Goal: Task Accomplishment & Management: Complete application form

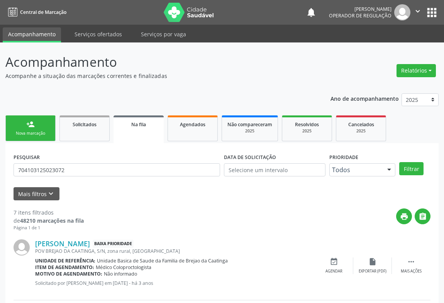
click at [27, 124] on div "person_add" at bounding box center [30, 124] width 8 height 8
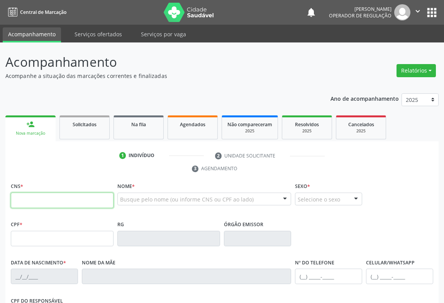
click at [27, 203] on input "text" at bounding box center [62, 200] width 103 height 15
type input "700 0007 4390 0507"
type input "[DATE]"
type input "30"
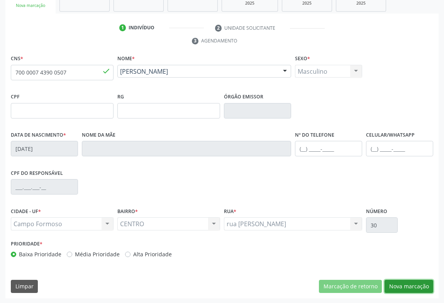
click at [405, 283] on button "Nova marcação" at bounding box center [409, 286] width 49 height 13
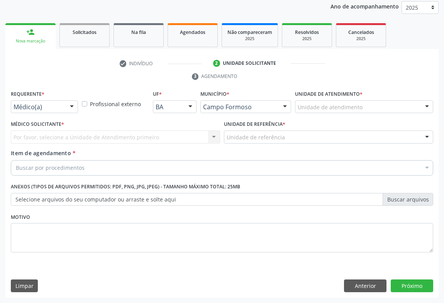
scroll to position [92, 0]
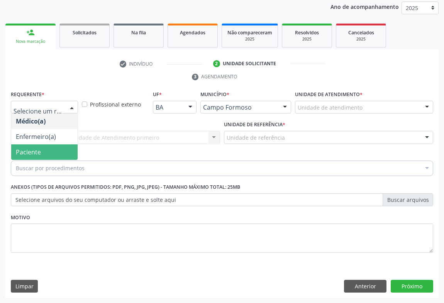
click at [36, 155] on span "Paciente" at bounding box center [28, 152] width 25 height 8
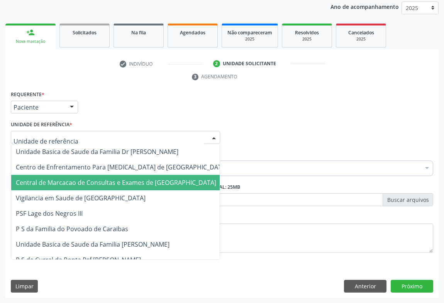
click at [54, 176] on span "Central de Marcacao de Consultas e Exames de [GEOGRAPHIC_DATA]" at bounding box center [121, 182] width 221 height 15
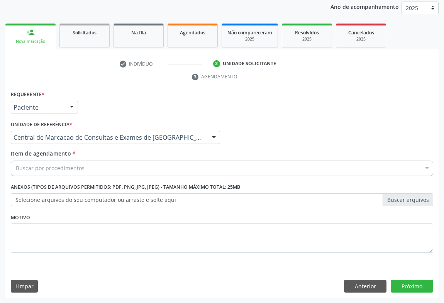
click at [104, 169] on div "Buscar por procedimentos" at bounding box center [222, 168] width 423 height 15
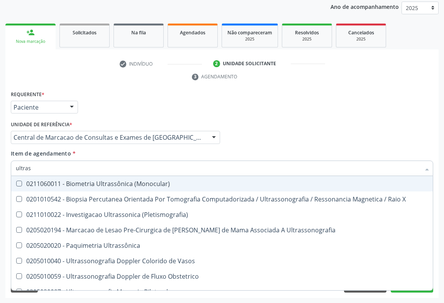
type input "ultrass"
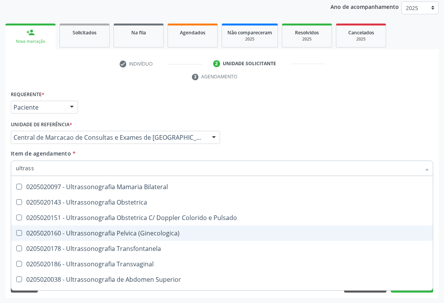
scroll to position [140, 0]
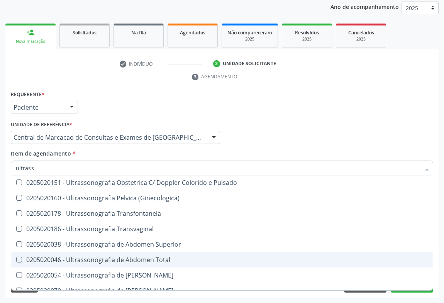
click at [166, 257] on div "0205020046 - Ultrassonografia de Abdomen Total" at bounding box center [222, 260] width 413 height 6
checkbox Total "true"
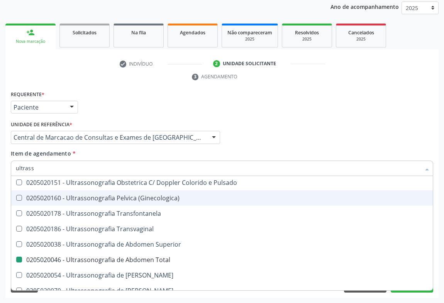
click at [232, 116] on div "Requerente * Paciente Médico(a) Enfermeiro(a) Paciente Nenhum resultado encontr…" at bounding box center [222, 104] width 427 height 30
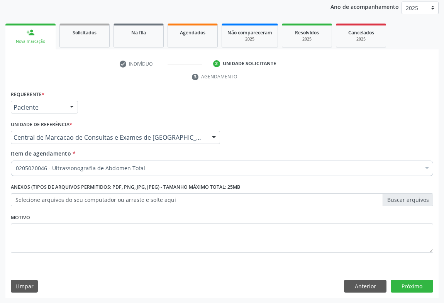
scroll to position [0, 0]
click at [417, 287] on button "Próximo" at bounding box center [412, 286] width 42 height 13
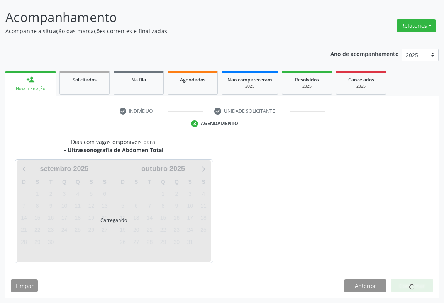
scroll to position [44, 0]
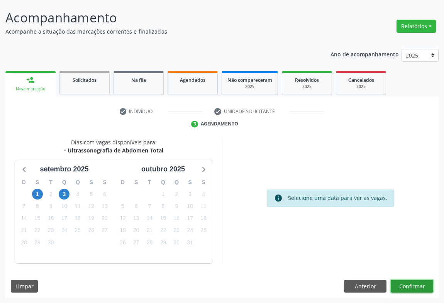
click at [408, 281] on button "Confirmar" at bounding box center [412, 286] width 42 height 13
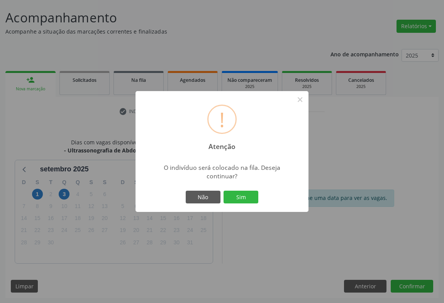
click at [224, 191] on button "Sim" at bounding box center [241, 197] width 35 height 13
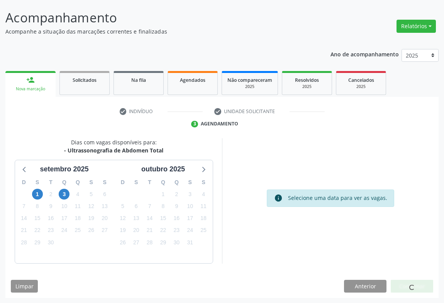
scroll to position [0, 0]
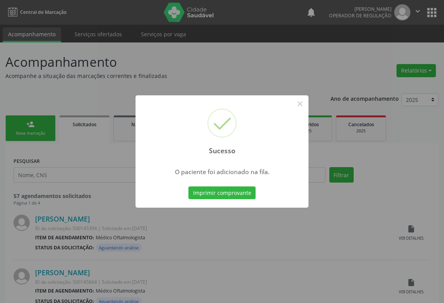
click at [189, 187] on button "Imprimir comprovante" at bounding box center [222, 193] width 67 height 13
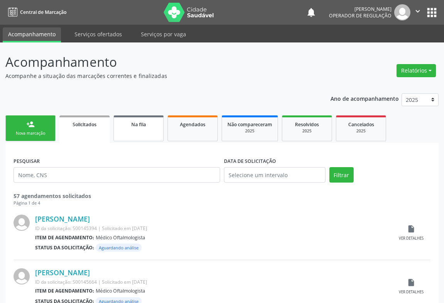
click at [134, 126] on span "Na fila" at bounding box center [138, 124] width 15 height 7
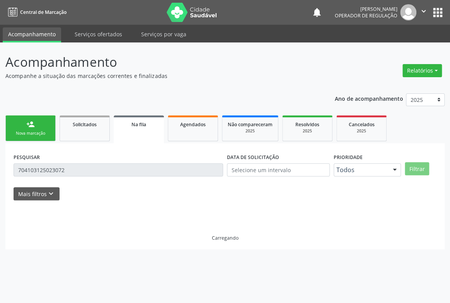
click at [134, 126] on span "Na fila" at bounding box center [138, 124] width 15 height 7
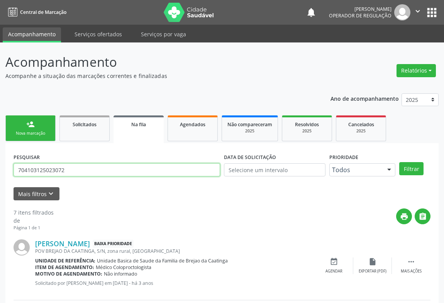
click at [116, 171] on input "704103125023072" at bounding box center [117, 169] width 207 height 13
click at [116, 172] on input "704103125023072" at bounding box center [117, 169] width 207 height 13
type input "705209481057171"
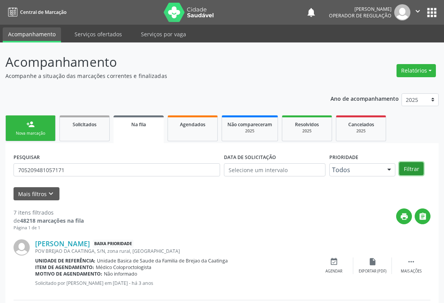
click at [412, 171] on button "Filtrar" at bounding box center [411, 168] width 24 height 13
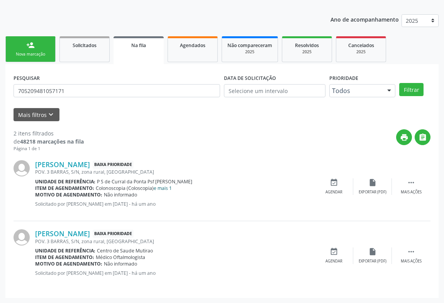
click at [166, 189] on link "e mais 1" at bounding box center [163, 188] width 18 height 7
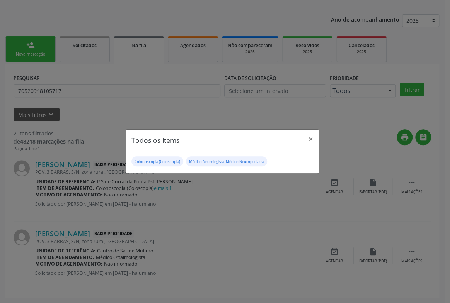
drag, startPoint x: 19, startPoint y: 250, endPoint x: 350, endPoint y: 116, distance: 356.9
click at [350, 116] on div "Todos os items × Colonoscopia (Coloscopia) Médico Neurologista, Médico Neuroped…" at bounding box center [225, 151] width 450 height 303
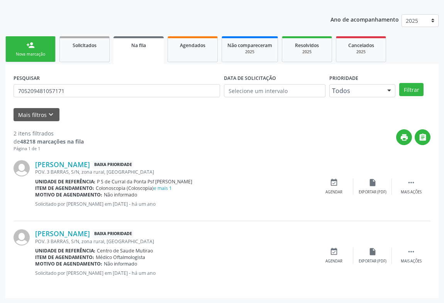
click at [354, 112] on div "Mais filtros keyboard_arrow_down" at bounding box center [222, 115] width 421 height 14
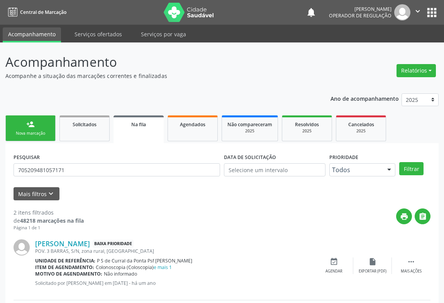
click at [416, 10] on icon "" at bounding box center [418, 11] width 8 height 8
click at [387, 47] on link "Sair" at bounding box center [398, 47] width 53 height 11
